Goal: Understand process/instructions

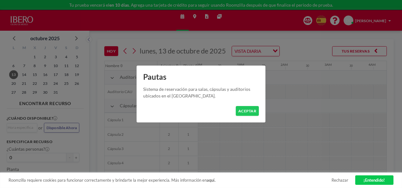
scroll to position [0, 555]
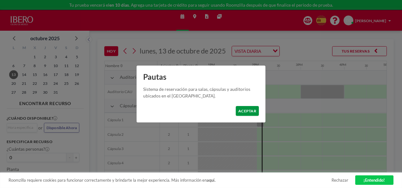
click at [245, 111] on button "ACEPTAR" at bounding box center [247, 111] width 23 height 10
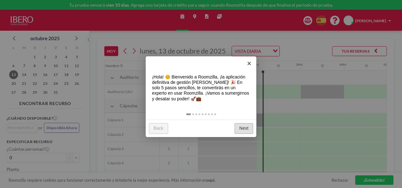
click at [249, 128] on link "Next" at bounding box center [244, 128] width 19 height 10
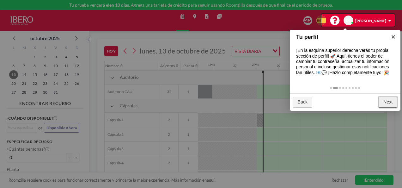
click at [392, 102] on link "Next" at bounding box center [388, 102] width 19 height 10
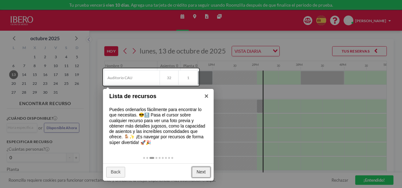
click at [202, 171] on link "Next" at bounding box center [201, 172] width 19 height 10
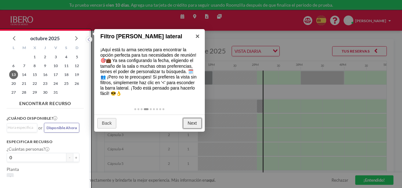
scroll to position [2, 0]
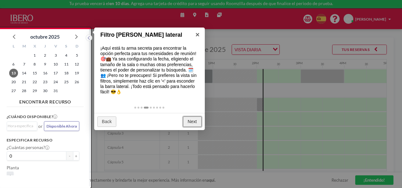
click at [194, 121] on link "Next" at bounding box center [192, 121] width 19 height 10
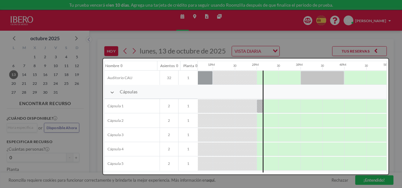
scroll to position [0, 0]
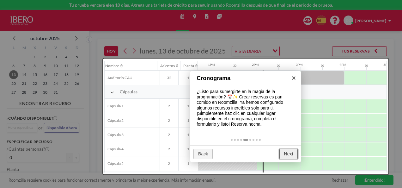
click at [294, 154] on link "Next" at bounding box center [289, 154] width 19 height 10
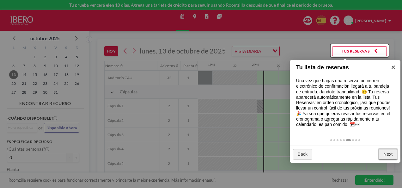
click at [388, 154] on link "Next" at bounding box center [388, 154] width 19 height 10
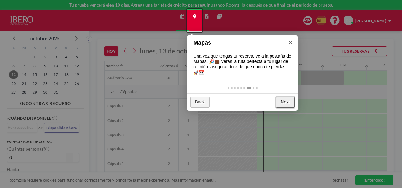
click at [286, 101] on link "Next" at bounding box center [285, 102] width 19 height 10
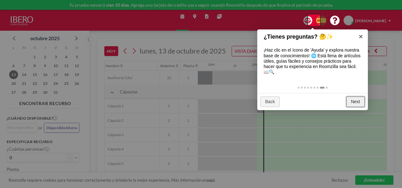
click at [358, 103] on link "Next" at bounding box center [356, 101] width 19 height 10
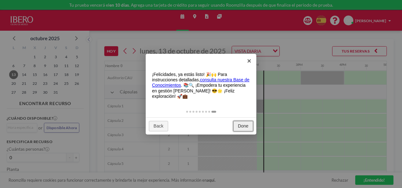
click at [249, 128] on link "Done" at bounding box center [243, 126] width 20 height 10
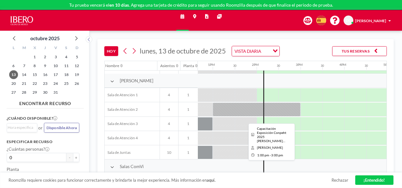
scroll to position [142, 555]
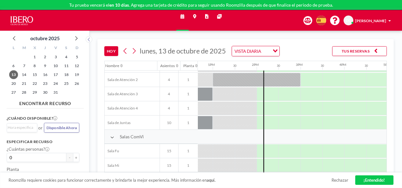
click at [376, 181] on link "¡Entendido!" at bounding box center [374, 179] width 38 height 9
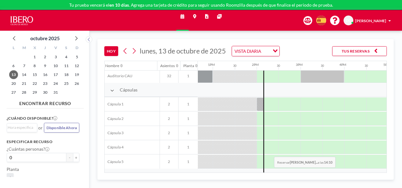
scroll to position [0, 555]
